Goal: Task Accomplishment & Management: Use online tool/utility

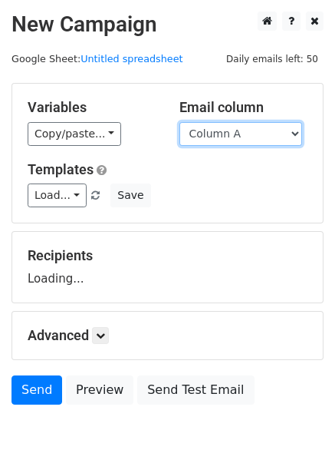
drag, startPoint x: 0, startPoint y: 0, endPoint x: 233, endPoint y: 134, distance: 268.2
click at [233, 134] on select "Column A Column B Column C Column D Column E Column F" at bounding box center [241, 134] width 123 height 24
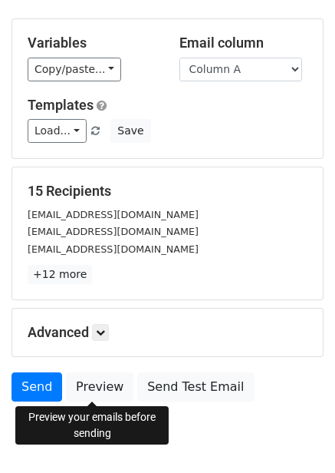
scroll to position [124, 0]
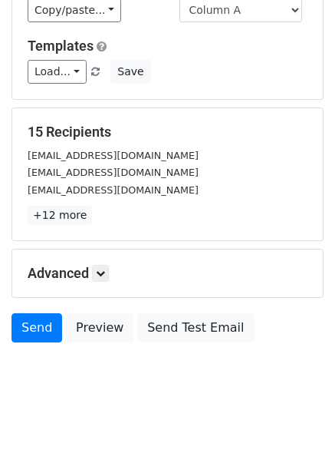
click at [107, 282] on h5 "Advanced" at bounding box center [168, 273] width 280 height 17
click at [107, 278] on link at bounding box center [100, 273] width 17 height 17
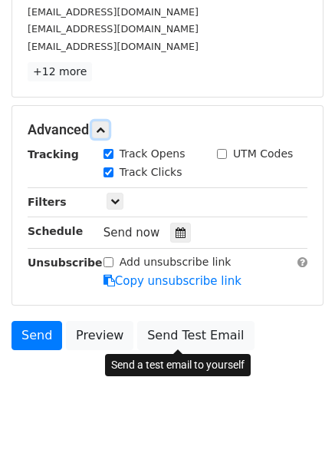
scroll to position [272, 0]
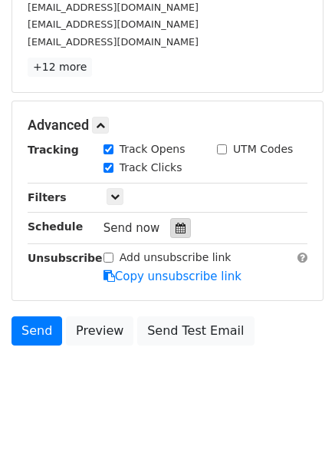
click at [179, 231] on div at bounding box center [180, 228] width 21 height 20
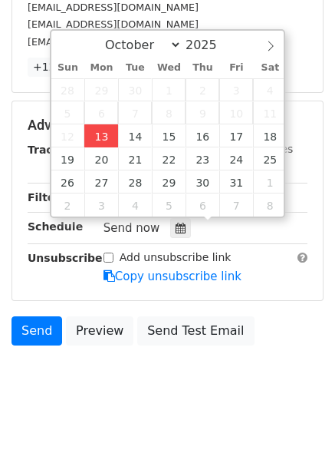
type input "2025-10-13 15:13"
type input "03"
type input "13"
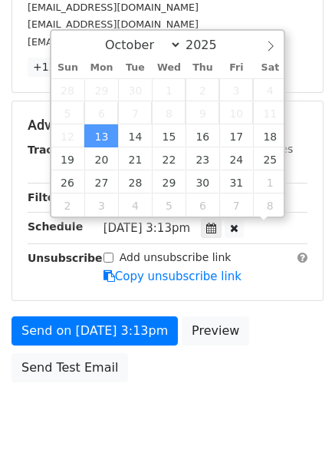
scroll to position [1, 0]
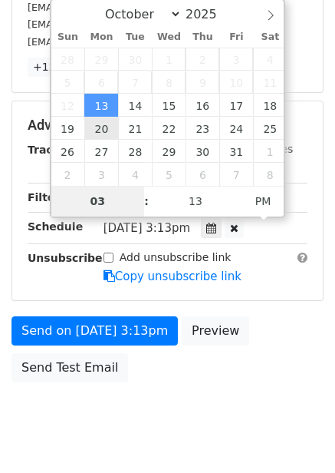
type input "4"
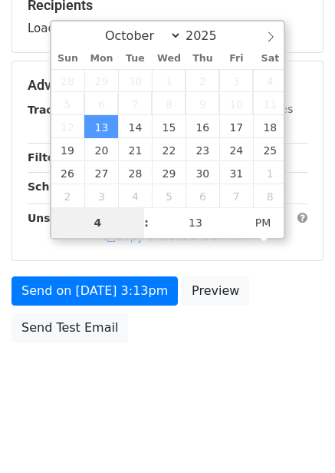
scroll to position [250, 0]
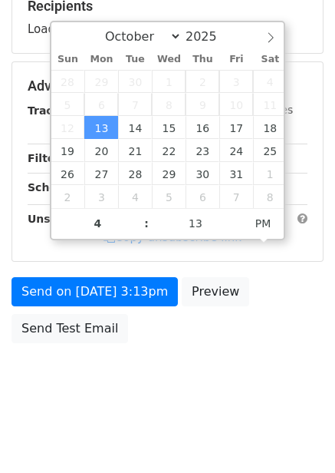
type input "2025-10-13 16:13"
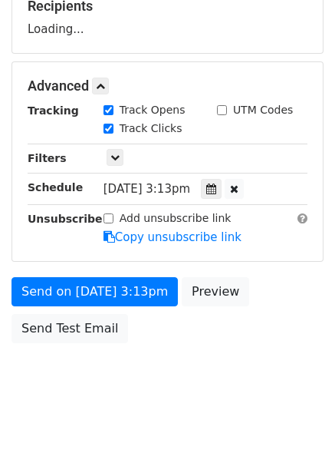
click at [260, 384] on body "New Campaign Daily emails left: 50 Google Sheet: Untitled spreadsheet Variables…" at bounding box center [167, 87] width 335 height 650
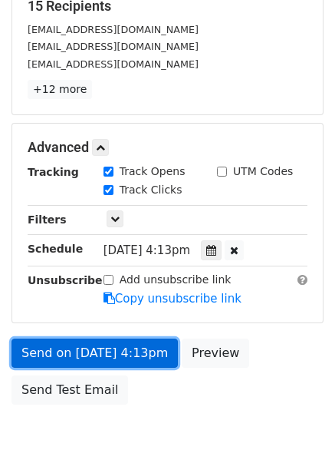
click at [120, 351] on link "Send on Oct 13 at 4:13pm" at bounding box center [95, 353] width 167 height 29
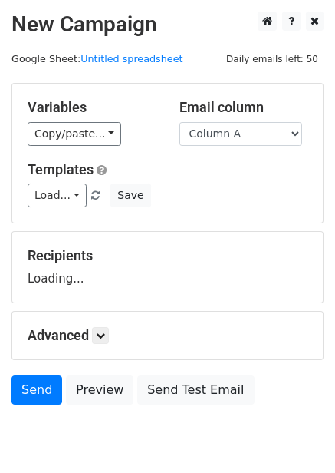
click at [218, 183] on div "Templates Load... No templates saved Save" at bounding box center [167, 184] width 303 height 47
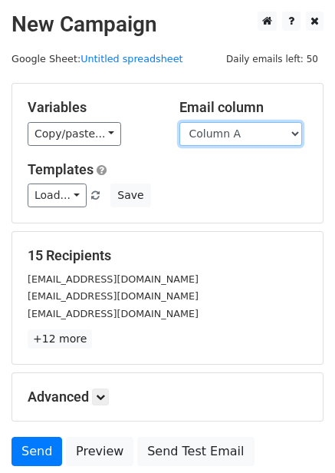
click at [240, 137] on select "Column A Column B Column C Column D Column E Column F" at bounding box center [241, 134] width 123 height 24
select select "Column B"
click at [180, 122] on select "Column A Column B Column C Column D Column E Column F" at bounding box center [241, 134] width 123 height 24
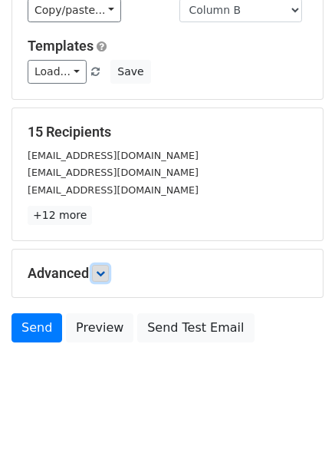
click at [101, 274] on icon at bounding box center [100, 273] width 9 height 9
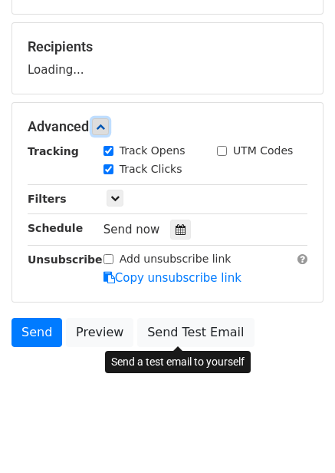
scroll to position [210, 0]
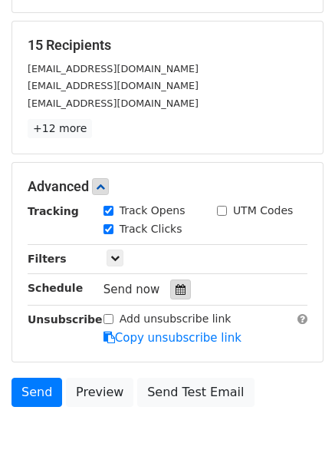
click at [174, 281] on div at bounding box center [180, 289] width 21 height 20
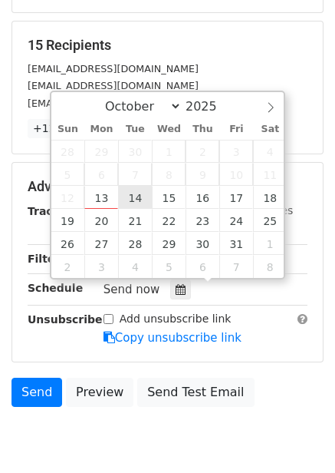
type input "2025-10-14 12:00"
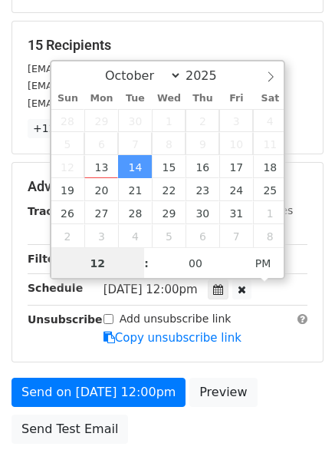
scroll to position [1, 0]
type input "5"
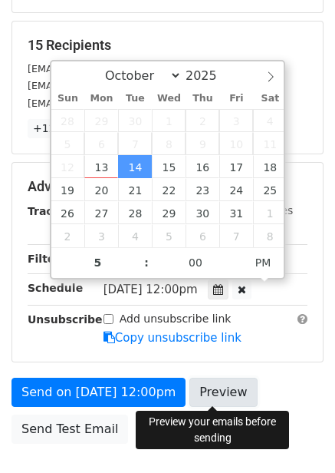
type input "2025-10-14 17:00"
click at [207, 397] on link "Preview" at bounding box center [224, 392] width 68 height 29
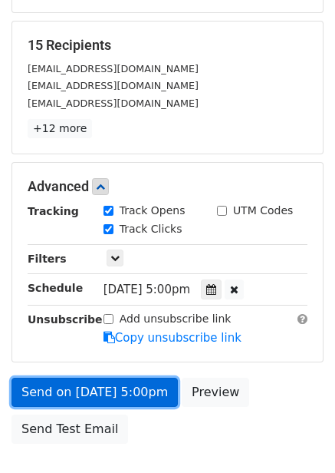
click at [144, 390] on link "Send on Oct 14 at 5:00pm" at bounding box center [95, 392] width 167 height 29
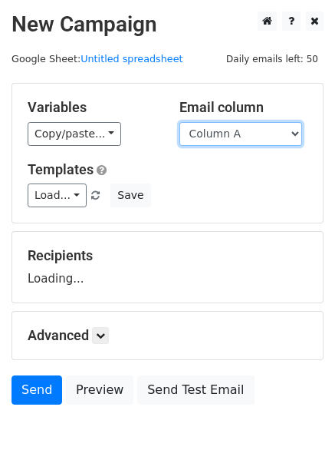
drag, startPoint x: 0, startPoint y: 0, endPoint x: 250, endPoint y: 145, distance: 289.3
click at [250, 145] on select "Column A Column B Column C Column D Column E Column F" at bounding box center [241, 134] width 123 height 24
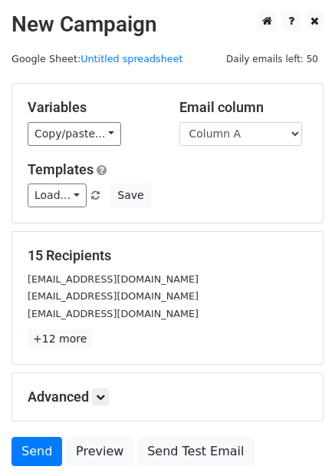
click at [243, 147] on div "Variables Copy/paste... {{Column A}} {{Column B}} {{Column C}} {{Column D}} {{C…" at bounding box center [167, 153] width 311 height 139
click at [247, 137] on select "Column A Column B Column C Column D Column E Column F" at bounding box center [241, 134] width 123 height 24
select select "Column C"
click at [180, 122] on select "Column A Column B Column C Column D Column E Column F" at bounding box center [241, 134] width 123 height 24
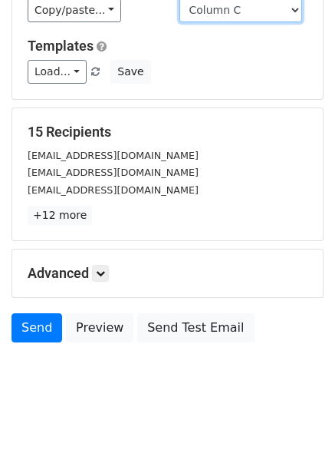
scroll to position [62, 0]
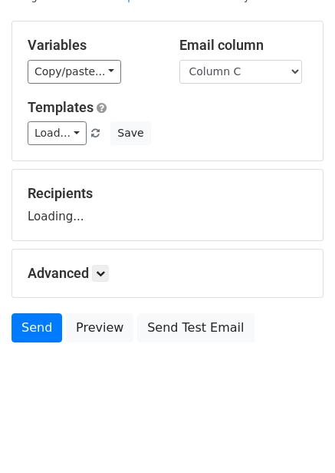
click at [106, 283] on div "Advanced Tracking Track Opens UTM Codes Track Clicks Filters Only include sprea…" at bounding box center [167, 274] width 311 height 48
click at [105, 270] on icon at bounding box center [100, 273] width 9 height 9
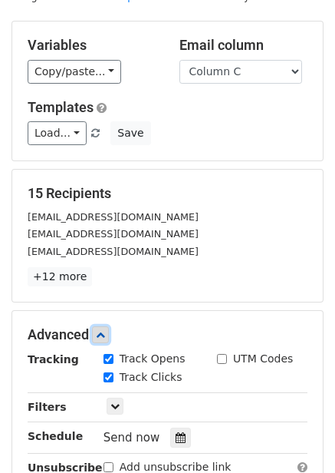
scroll to position [274, 0]
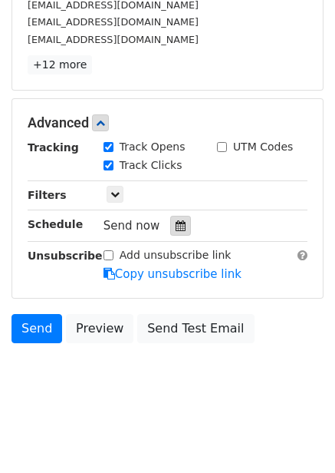
click at [176, 228] on icon at bounding box center [181, 225] width 10 height 11
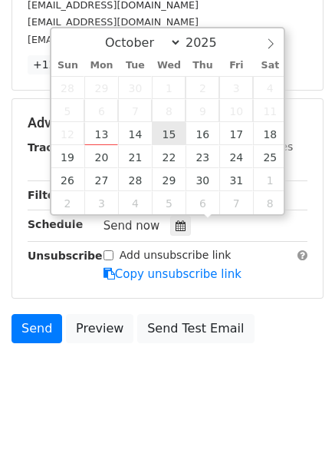
type input "2025-10-15 12:00"
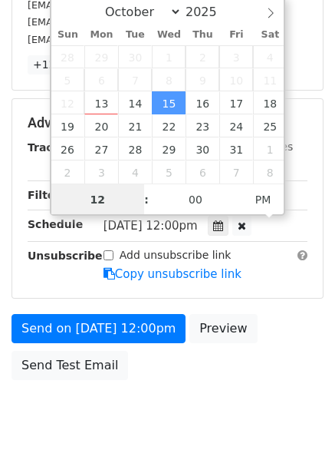
scroll to position [1, 0]
type input "6"
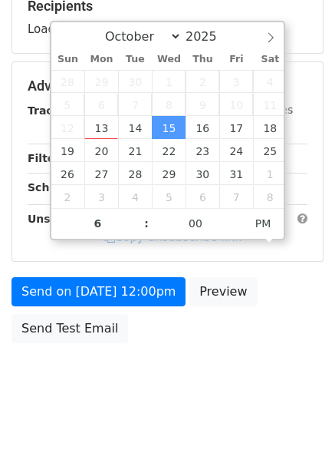
type input "2025-10-15 18:00"
click at [286, 383] on body "New Campaign Daily emails left: 50 Google Sheet: Untitled spreadsheet Variables…" at bounding box center [167, 87] width 335 height 650
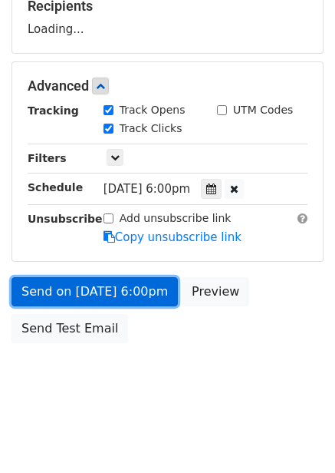
click at [147, 299] on link "Send on Oct 15 at 6:00pm" at bounding box center [95, 291] width 167 height 29
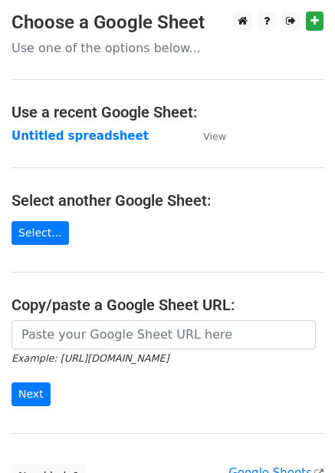
click at [92, 139] on strong "Untitled spreadsheet" at bounding box center [80, 136] width 137 height 14
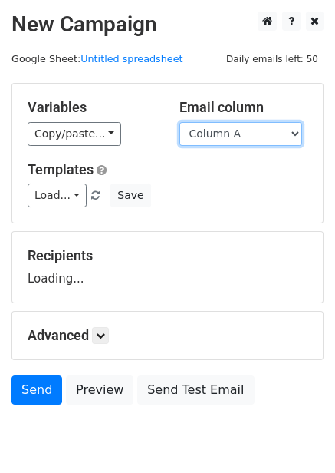
drag, startPoint x: 0, startPoint y: 0, endPoint x: 250, endPoint y: 130, distance: 281.2
click at [250, 130] on select "Column A Column B Column C Column D Column E Column F" at bounding box center [241, 134] width 123 height 24
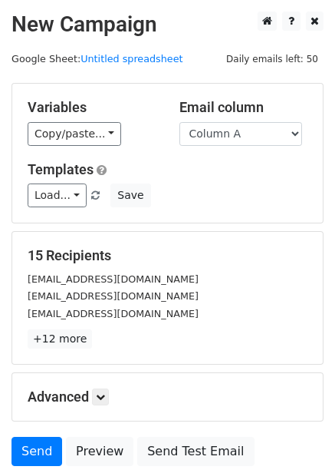
click at [243, 230] on form "Variables Copy/paste... {{Column A}} {{Column B}} {{Column C}} {{Column D}} {{C…" at bounding box center [168, 278] width 312 height 391
click at [253, 125] on select "Column A Column B Column C Column D Column E Column F" at bounding box center [241, 134] width 123 height 24
select select "Column D"
click at [180, 122] on select "Column A Column B Column C Column D Column E Column F" at bounding box center [241, 134] width 123 height 24
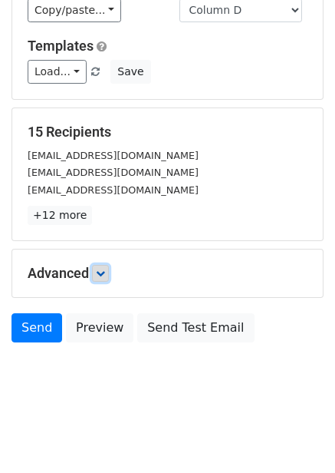
click at [109, 276] on link at bounding box center [100, 273] width 17 height 17
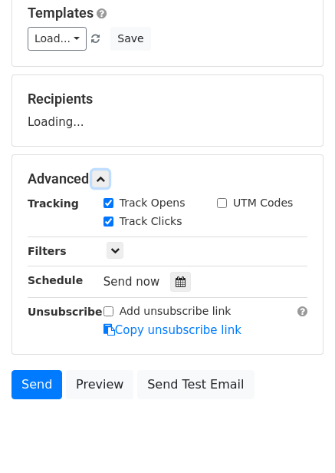
scroll to position [211, 0]
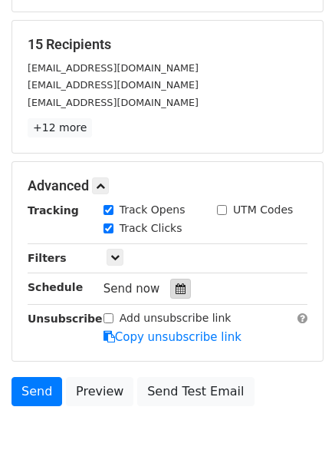
click at [176, 289] on icon at bounding box center [181, 288] width 10 height 11
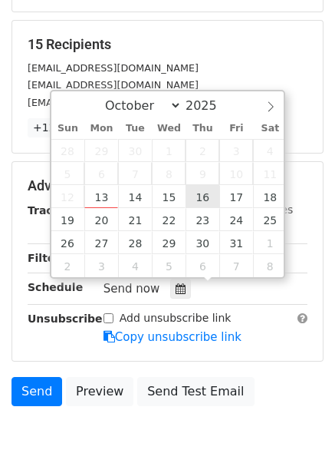
type input "2025-10-16 12:00"
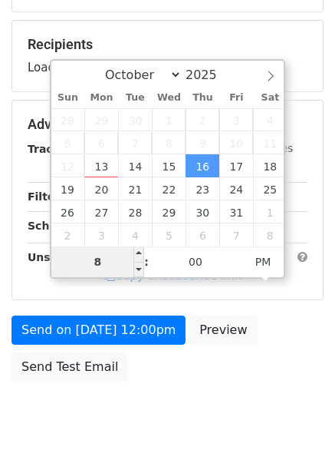
click at [124, 263] on input "8" at bounding box center [98, 261] width 94 height 31
type input "7"
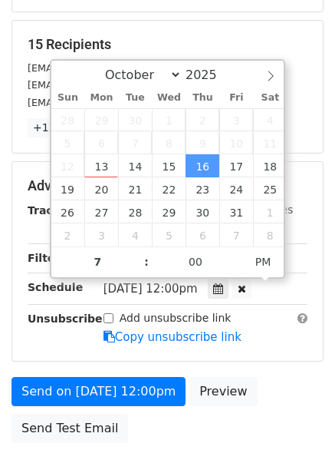
type input "2025-10-16 19:00"
click at [261, 332] on div "Add unsubscribe link Copy unsubscribe link" at bounding box center [205, 327] width 227 height 35
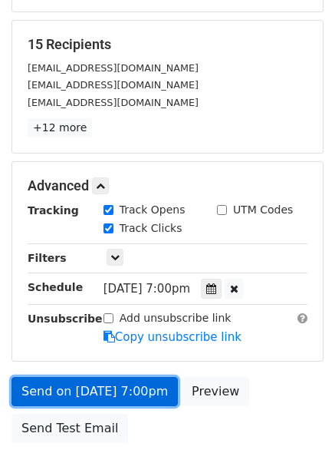
drag, startPoint x: 128, startPoint y: 397, endPoint x: 119, endPoint y: 400, distance: 9.7
click at [130, 398] on link "Send on Oct 16 at 7:00pm" at bounding box center [95, 391] width 167 height 29
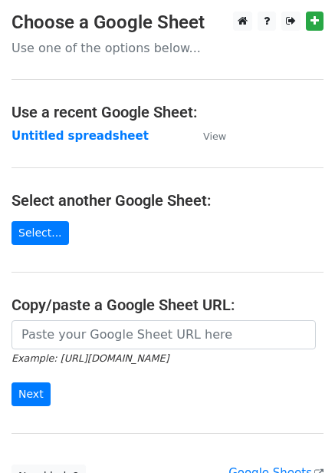
click at [104, 140] on strong "Untitled spreadsheet" at bounding box center [80, 136] width 137 height 14
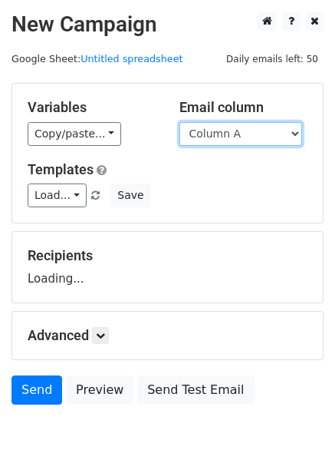
click at [250, 138] on select "Column A Column B Column C Column D Column E Column F" at bounding box center [241, 134] width 123 height 24
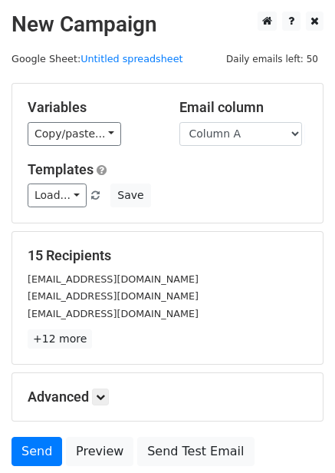
click at [253, 146] on div "Variables Copy/paste... {{Column A}} {{Column B}} {{Column C}} {{Column D}} {{C…" at bounding box center [167, 153] width 311 height 139
click at [255, 136] on select "Column A Column B Column C Column D Column E Column F" at bounding box center [241, 134] width 123 height 24
select select "Column E"
click at [180, 122] on select "Column A Column B Column C Column D Column E Column F" at bounding box center [241, 134] width 123 height 24
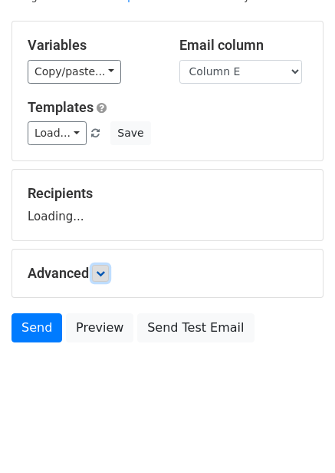
click at [109, 273] on link at bounding box center [100, 273] width 17 height 17
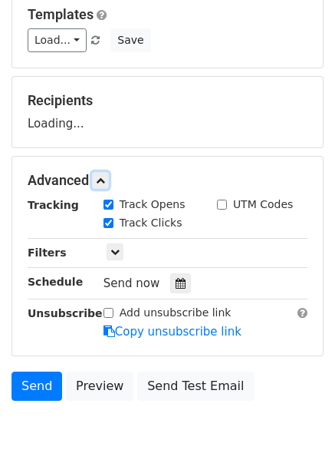
scroll to position [207, 0]
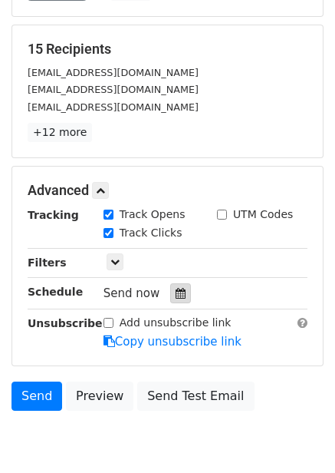
click at [176, 298] on icon at bounding box center [181, 293] width 10 height 11
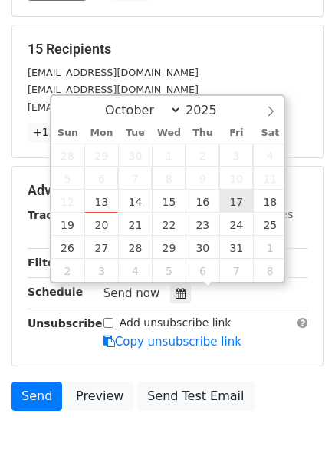
type input "2025-10-17 12:00"
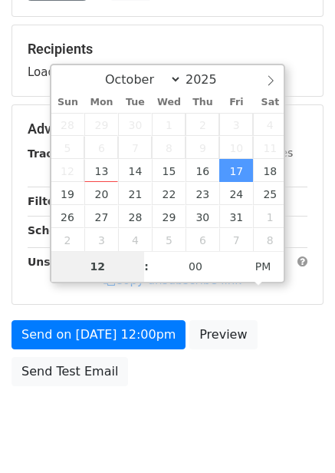
type input "8"
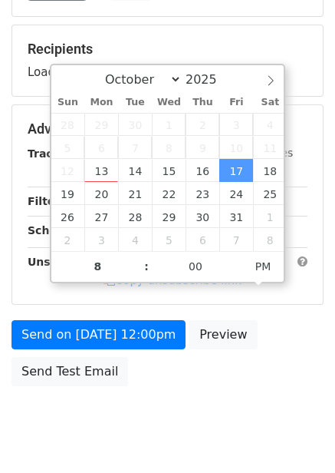
type input "2025-10-17 20:00"
click at [263, 335] on div "Send on Oct 17 at 12:00pm Preview Send Test Email" at bounding box center [167, 357] width 335 height 74
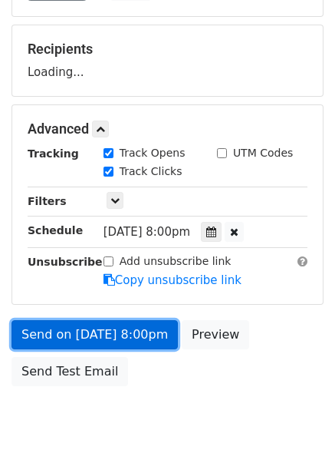
click at [131, 345] on link "Send on Oct 17 at 8:00pm" at bounding box center [95, 334] width 167 height 29
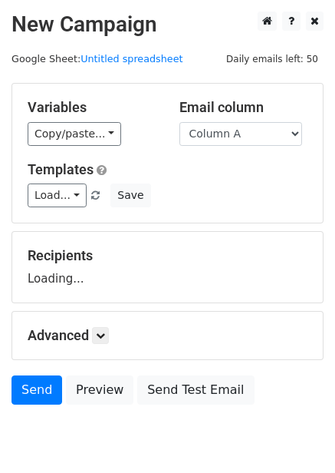
click at [266, 137] on select "Column A Column B Column C Column D Column E Column F" at bounding box center [241, 134] width 123 height 24
click at [253, 130] on select "Column A Column B Column C Column D Column E Column F" at bounding box center [241, 134] width 123 height 24
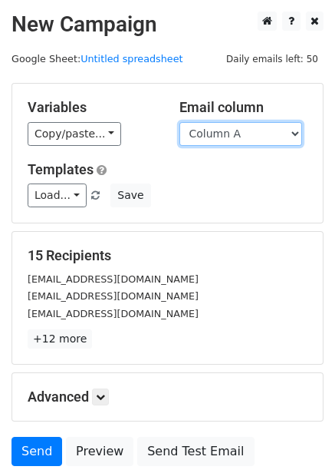
select select "Column F"
click at [180, 122] on select "Column A Column B Column C Column D Column E Column F" at bounding box center [241, 134] width 123 height 24
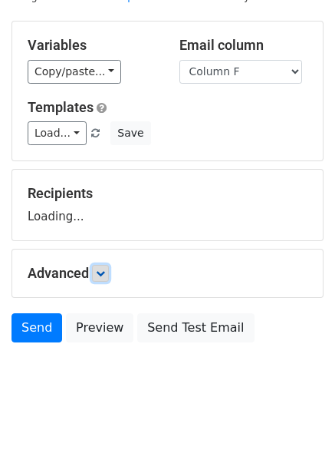
click at [105, 279] on link at bounding box center [100, 273] width 17 height 17
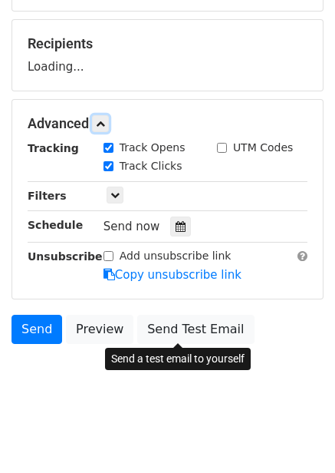
scroll to position [213, 0]
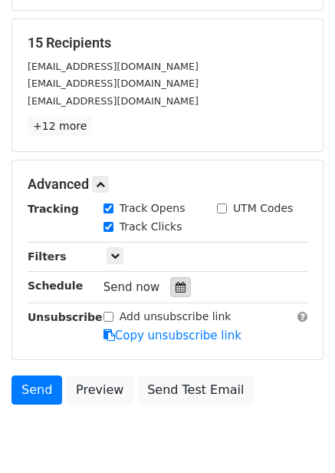
click at [176, 286] on icon at bounding box center [181, 287] width 10 height 11
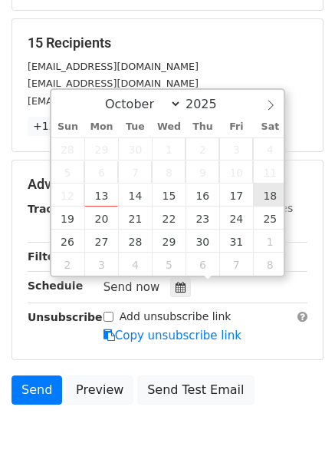
type input "[DATE] 12:00"
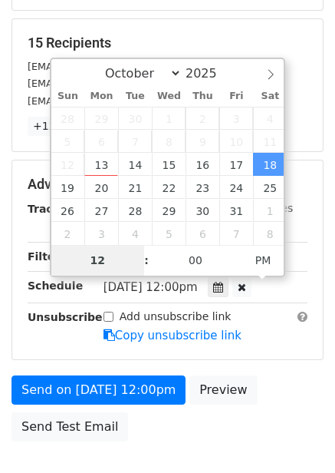
type input "9"
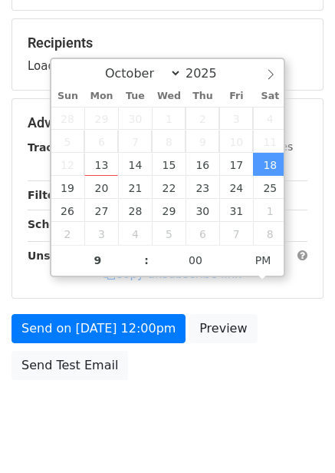
type input "[DATE] 21:00"
drag, startPoint x: 274, startPoint y: 334, endPoint x: 277, endPoint y: 343, distance: 9.7
click at [274, 335] on div "Send on [DATE] 12:00pm Preview Send Test Email" at bounding box center [167, 351] width 335 height 74
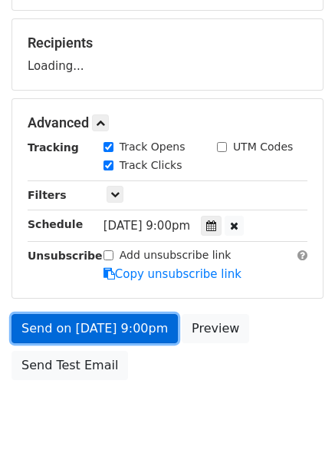
click at [140, 314] on link "Send on [DATE] 9:00pm" at bounding box center [95, 328] width 167 height 29
